Goal: Find specific page/section: Find specific page/section

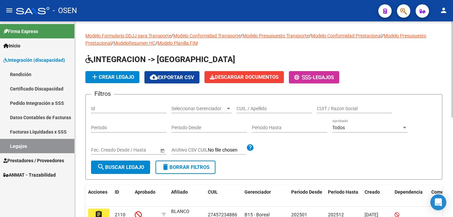
click at [108, 111] on input "Id" at bounding box center [128, 109] width 75 height 6
type input "2106"
click at [119, 166] on span "search Buscar Legajo" at bounding box center [120, 167] width 47 height 6
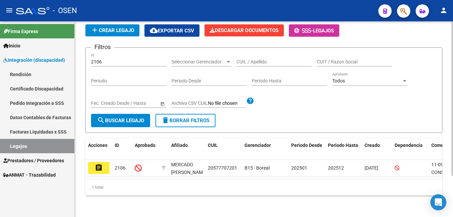
scroll to position [52, 0]
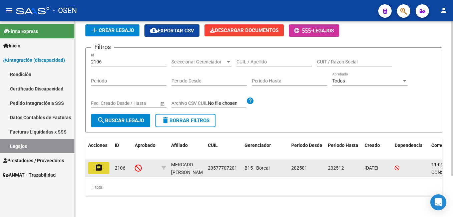
click at [103, 162] on button "assignment" at bounding box center [98, 168] width 21 height 12
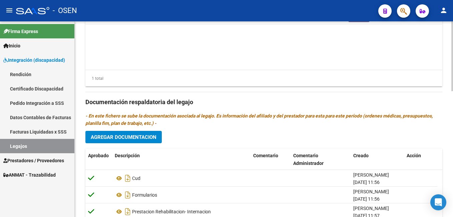
scroll to position [354, 0]
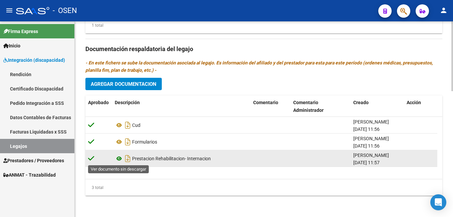
click at [119, 158] on icon at bounding box center [119, 159] width 9 height 8
